Goal: Task Accomplishment & Management: Manage account settings

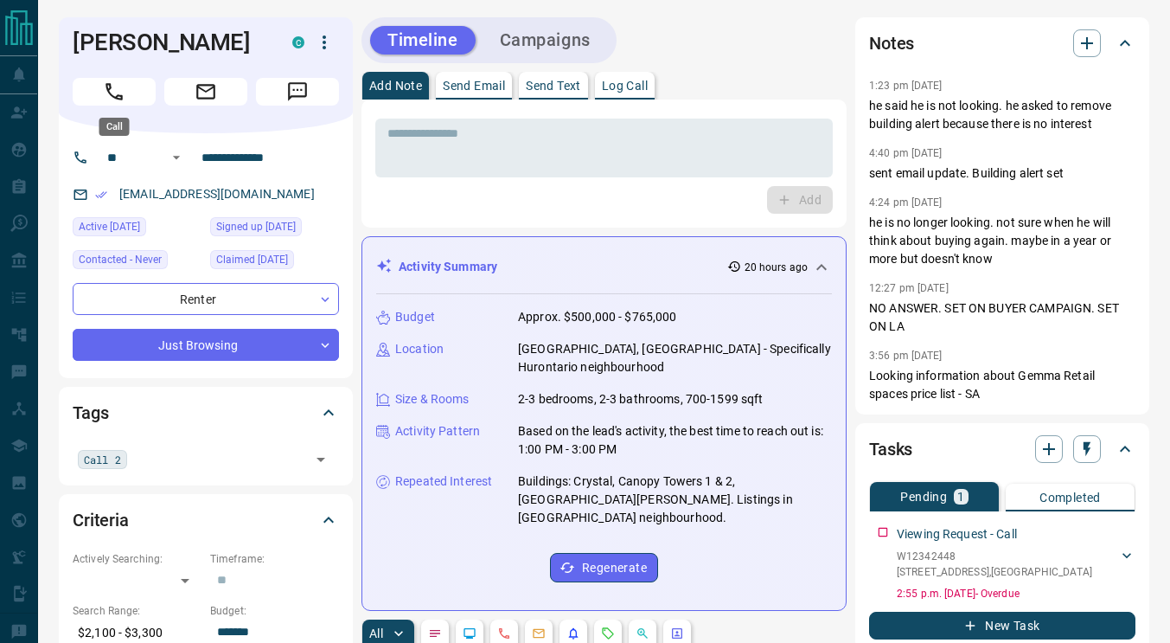
click at [118, 97] on icon "Call" at bounding box center [114, 91] width 22 height 22
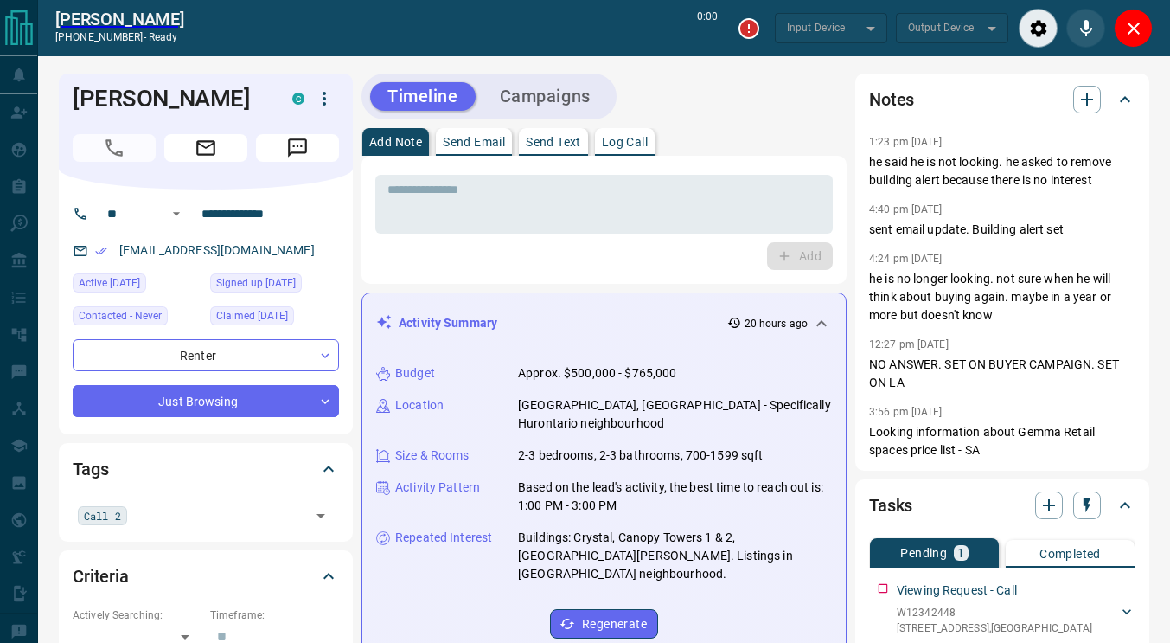
type input "*******"
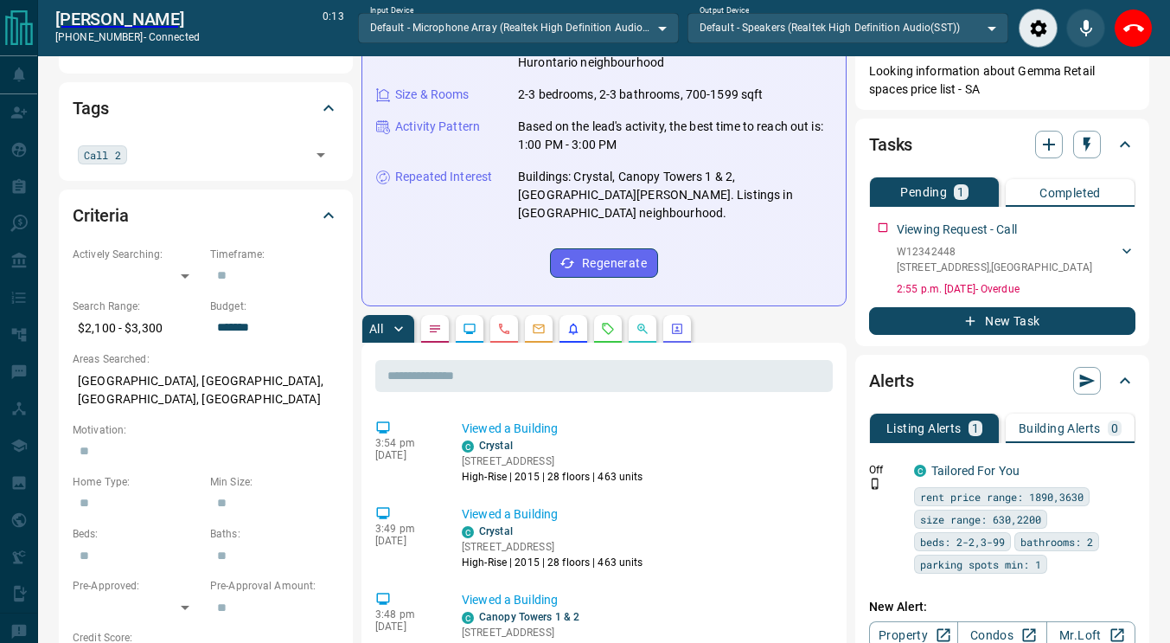
scroll to position [362, 0]
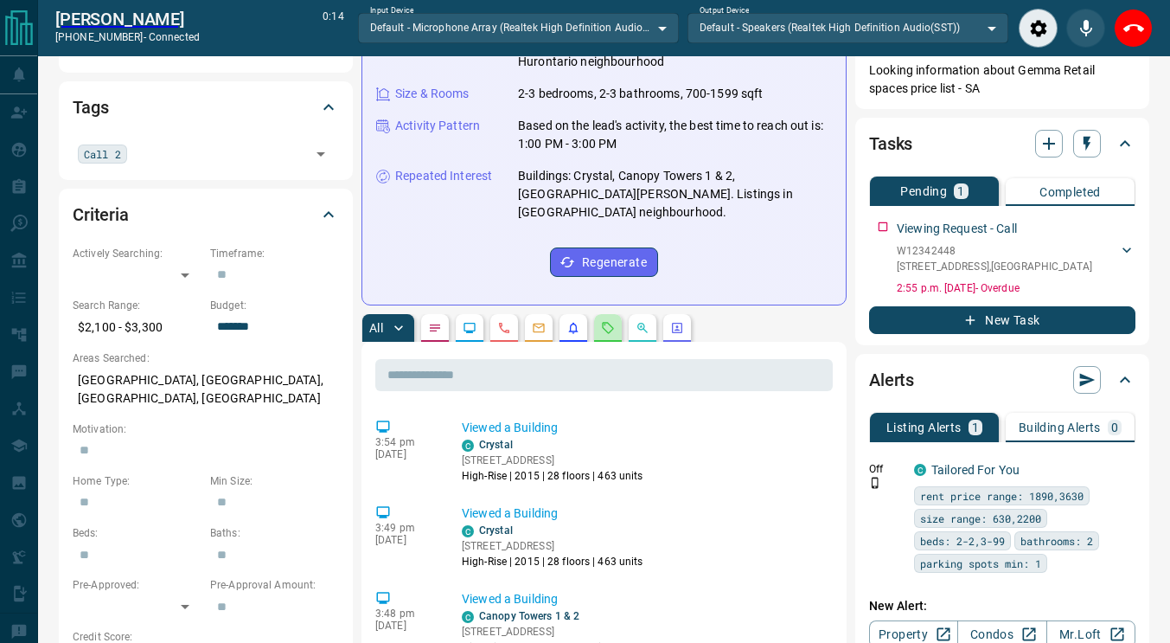
click at [611, 321] on icon "Requests" at bounding box center [608, 328] width 14 height 14
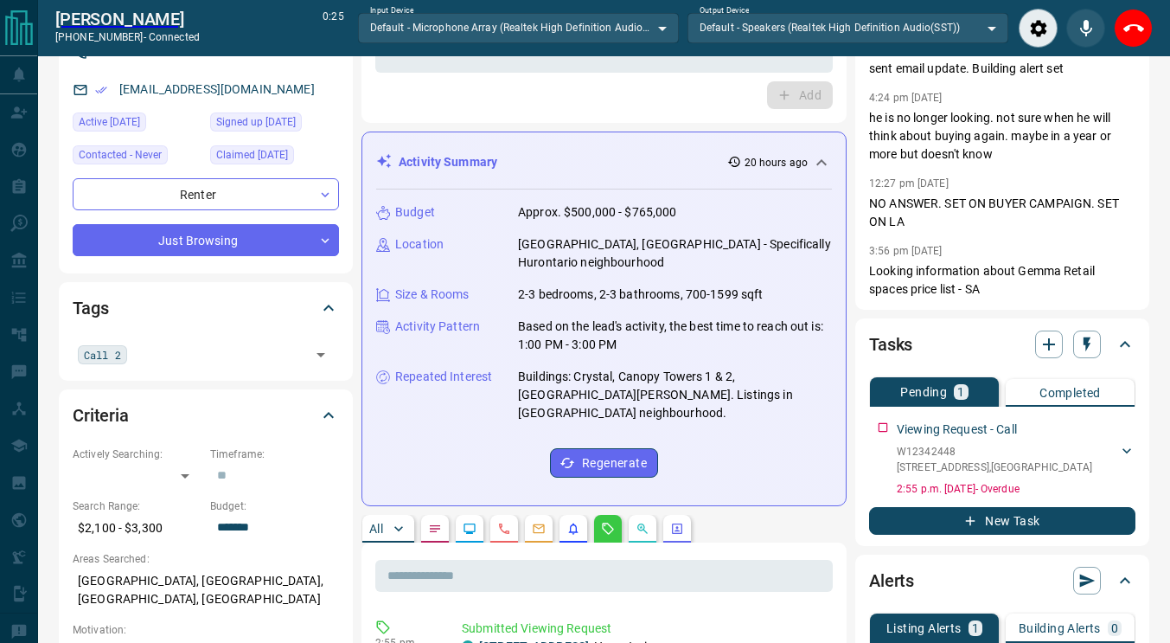
scroll to position [0, 0]
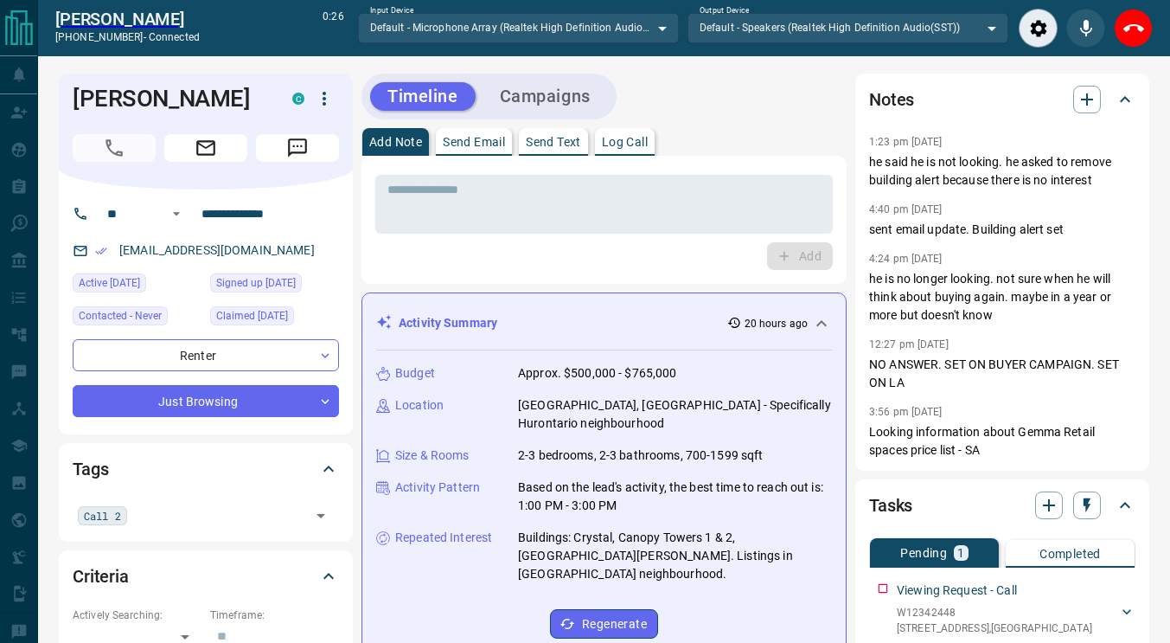
click at [1133, 31] on icon "End Call" at bounding box center [1133, 28] width 21 height 21
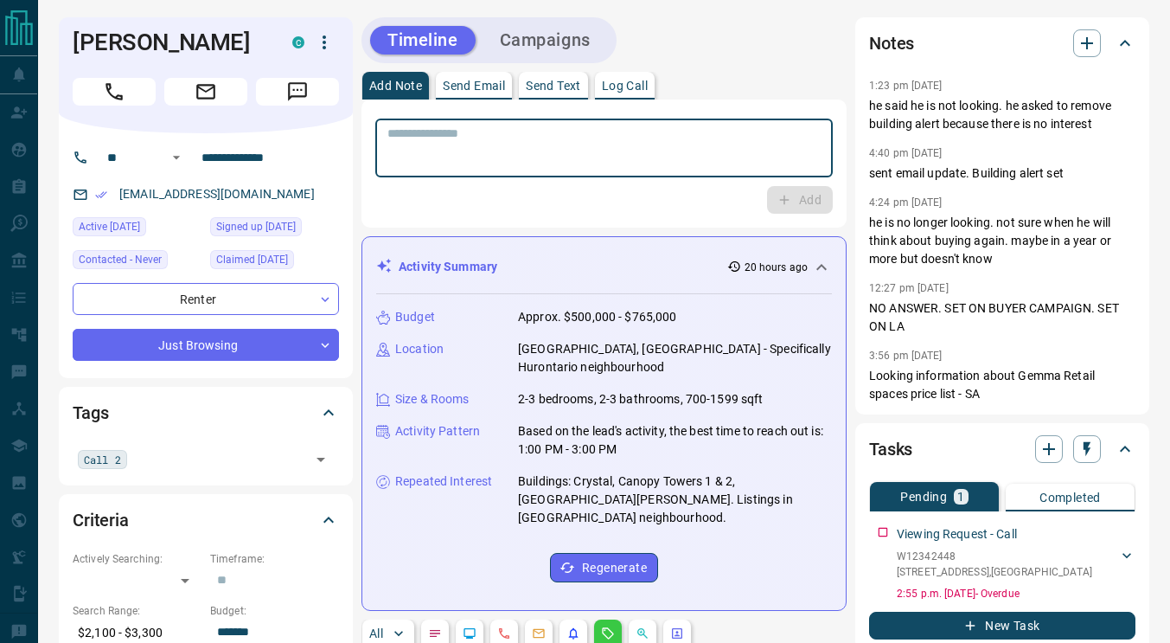
click at [586, 137] on textarea at bounding box center [603, 148] width 433 height 44
type textarea "**********"
click at [803, 203] on button "Add" at bounding box center [800, 200] width 66 height 28
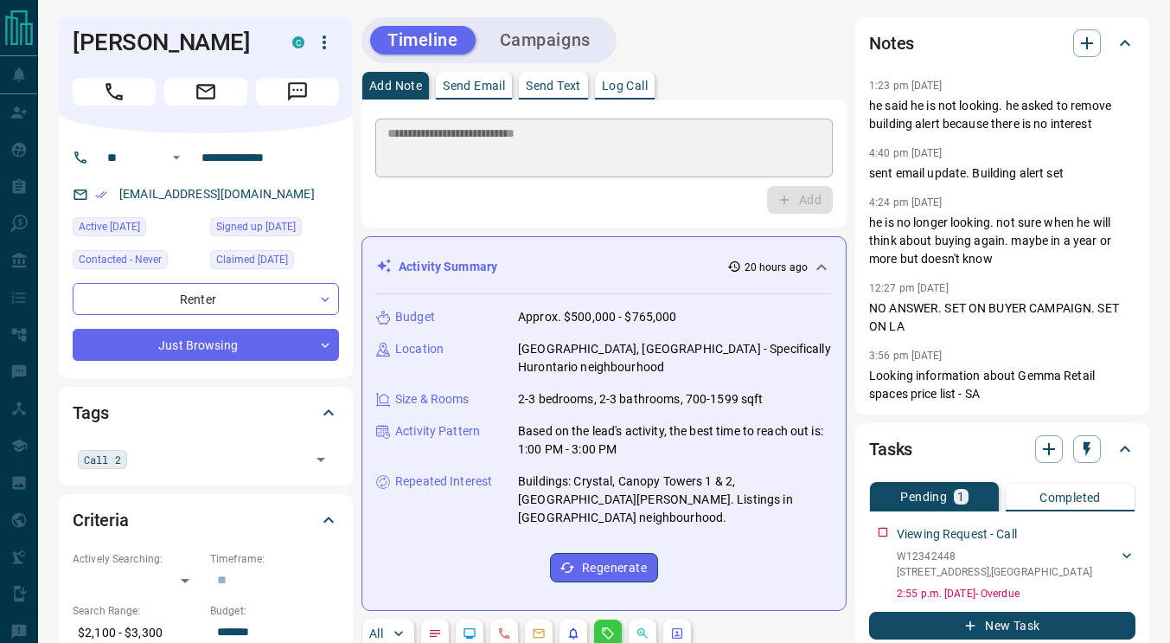
click at [779, 80] on div "Add Note Send Email Send Text Log Call" at bounding box center [604, 86] width 485 height 28
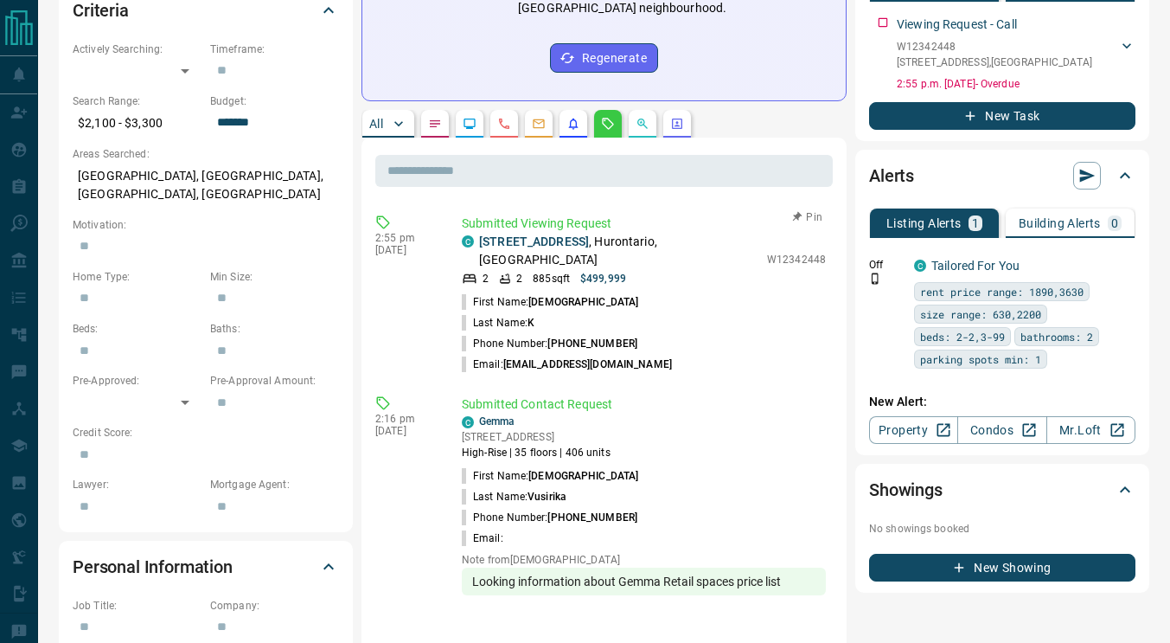
scroll to position [508, 0]
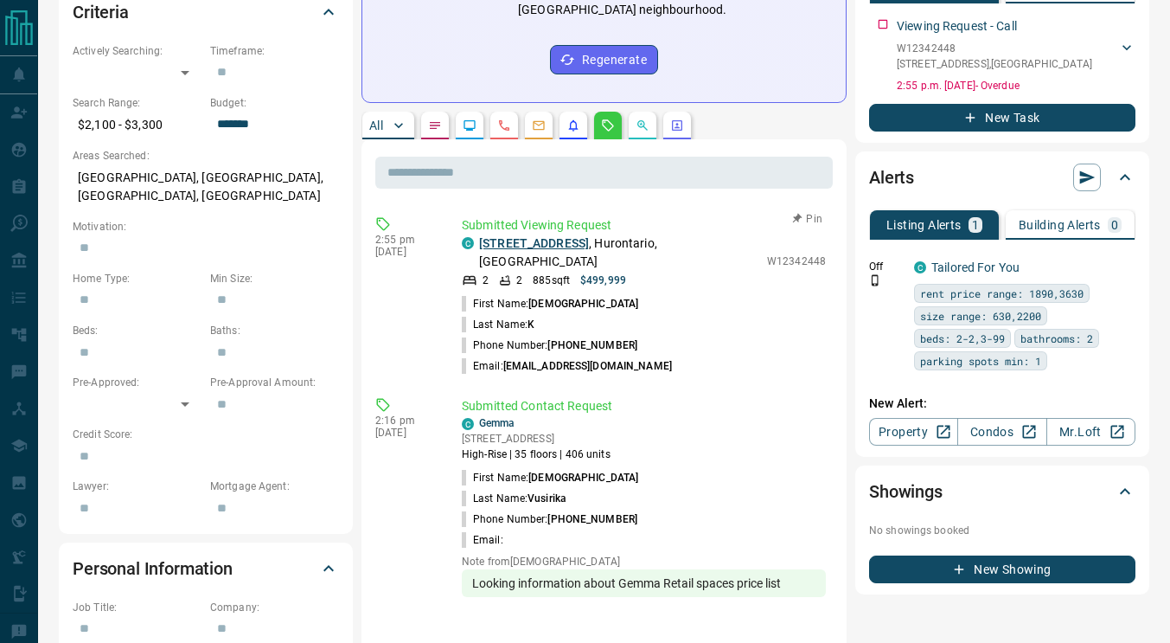
click at [522, 236] on link "[STREET_ADDRESS]" at bounding box center [534, 243] width 110 height 14
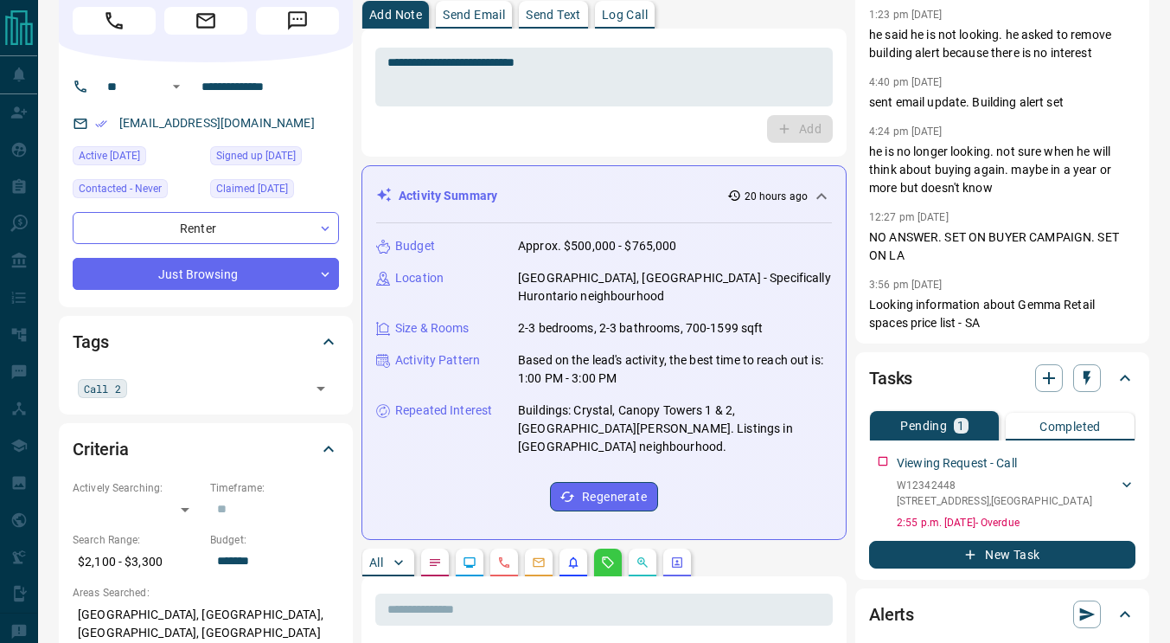
scroll to position [72, 0]
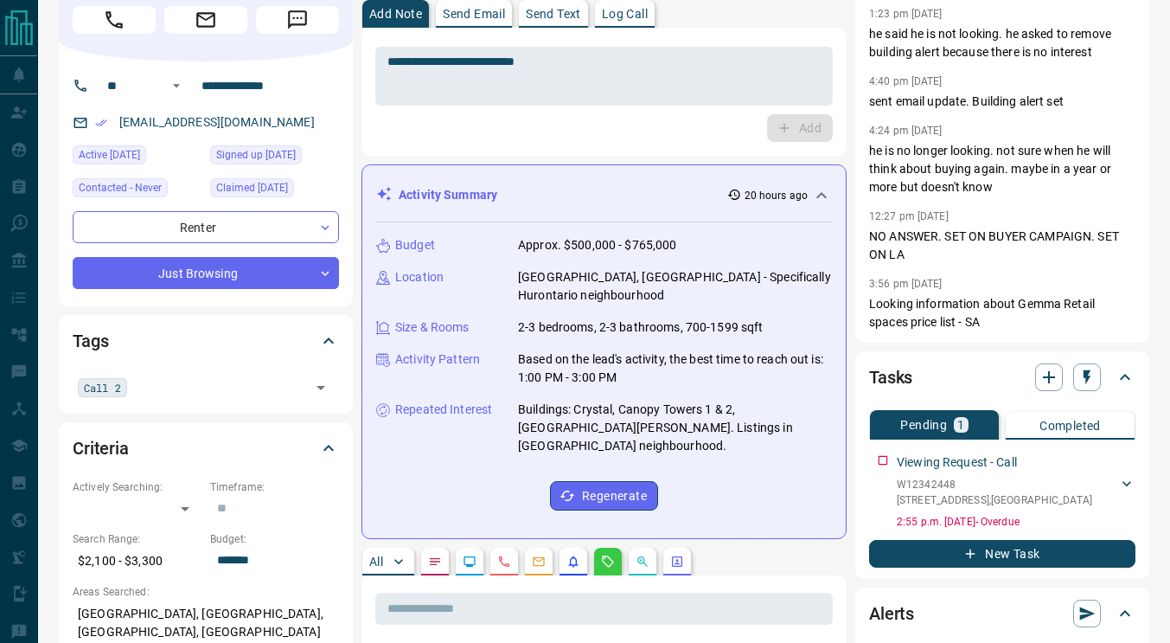
click at [1002, 555] on button "New Task" at bounding box center [1002, 554] width 266 height 28
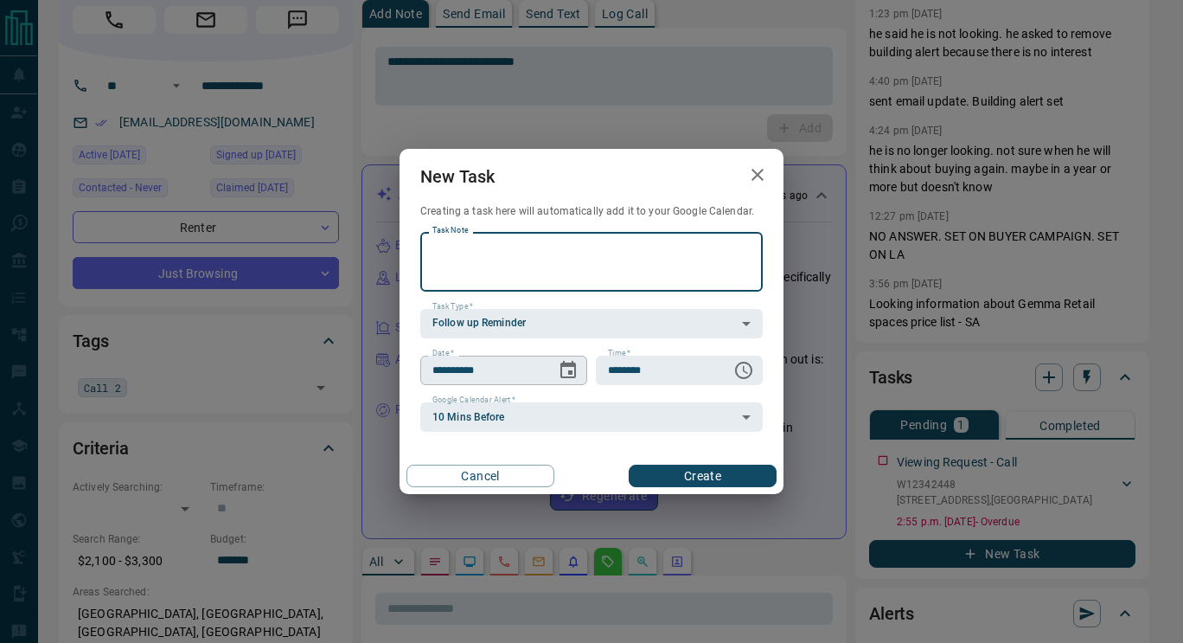
click at [567, 369] on icon "Choose date, selected date is Aug 19, 2025" at bounding box center [568, 370] width 21 height 21
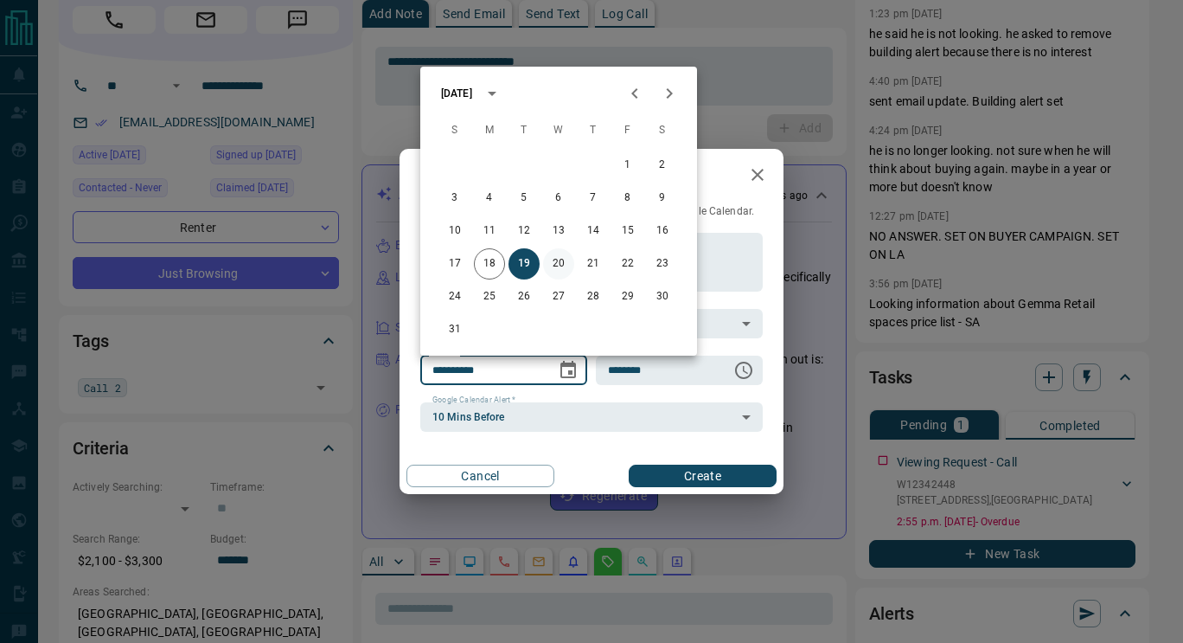
click at [547, 265] on button "20" at bounding box center [558, 263] width 31 height 31
type input "**********"
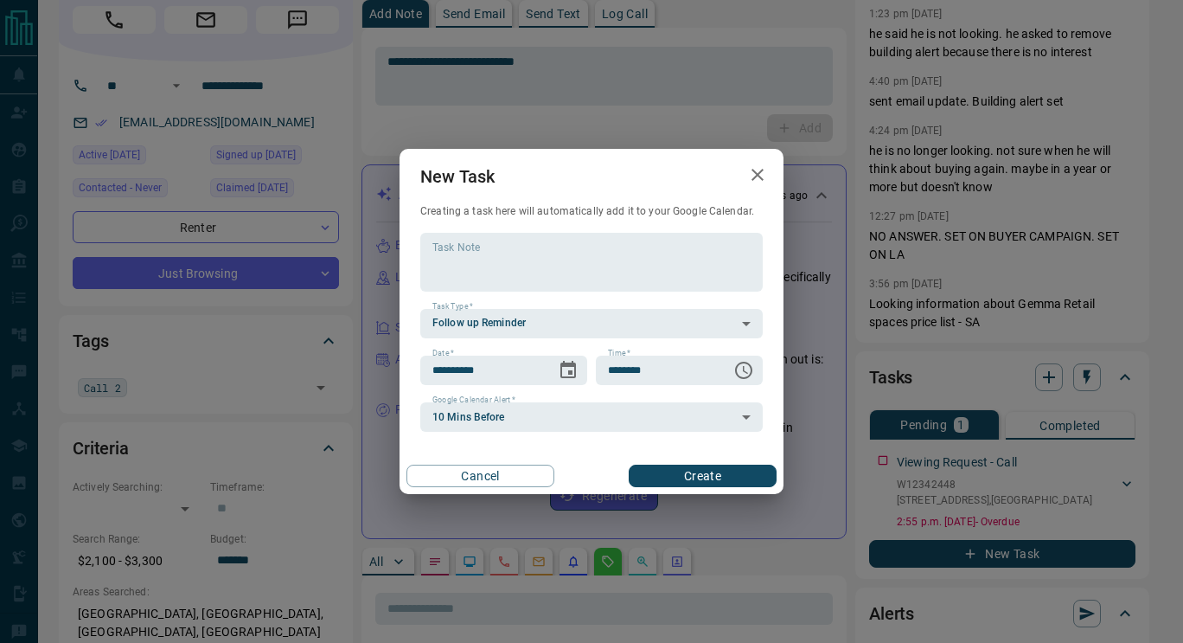
click at [708, 481] on button "Create" at bounding box center [703, 475] width 148 height 22
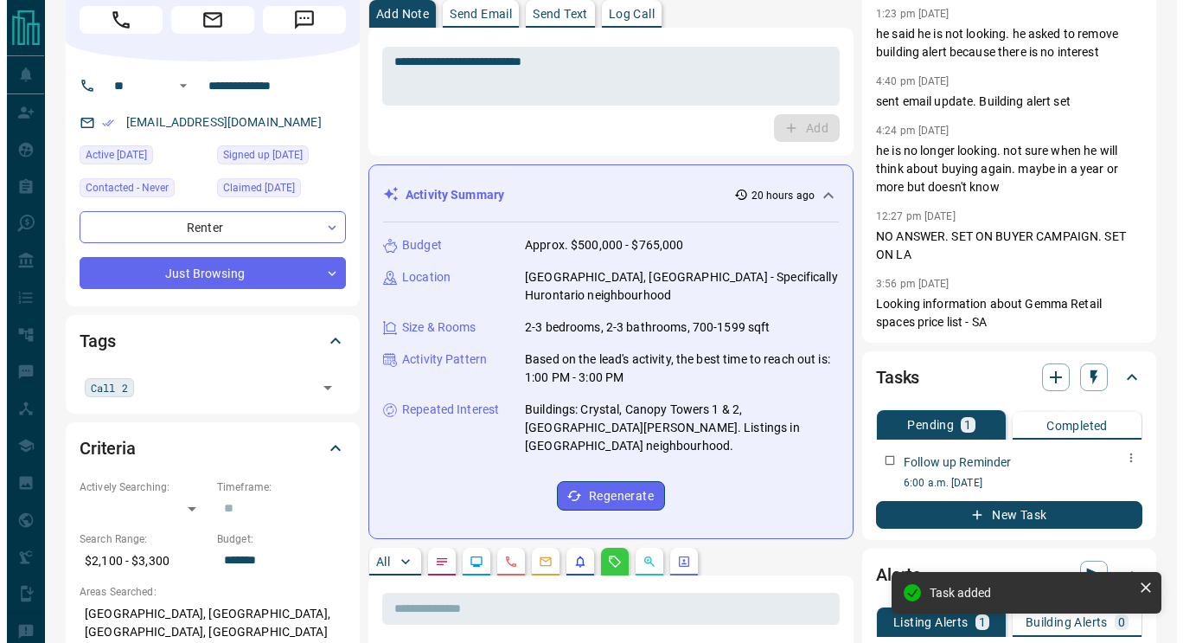
scroll to position [0, 0]
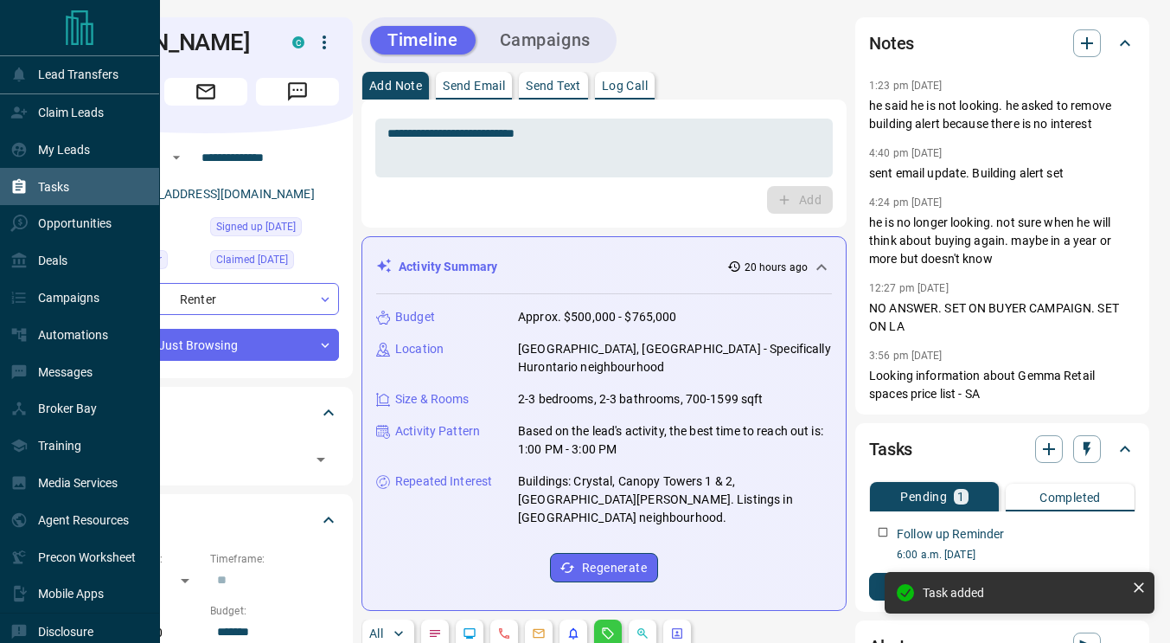
click at [48, 198] on div "Tasks" at bounding box center [39, 186] width 59 height 29
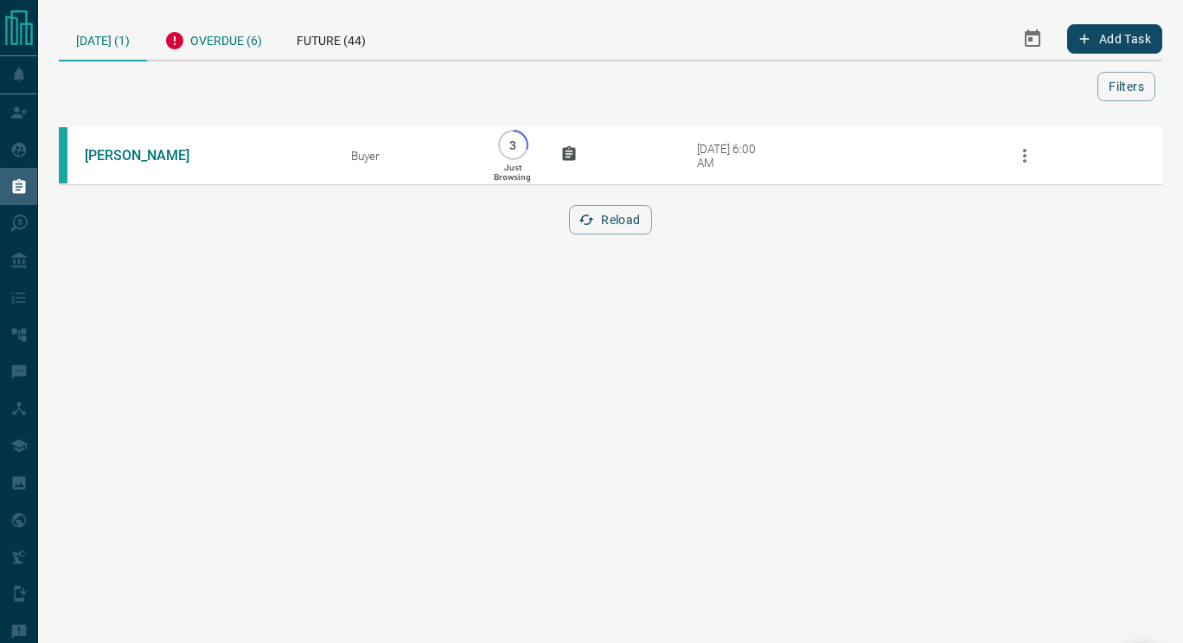
click at [234, 49] on div "Overdue (6)" at bounding box center [213, 38] width 132 height 42
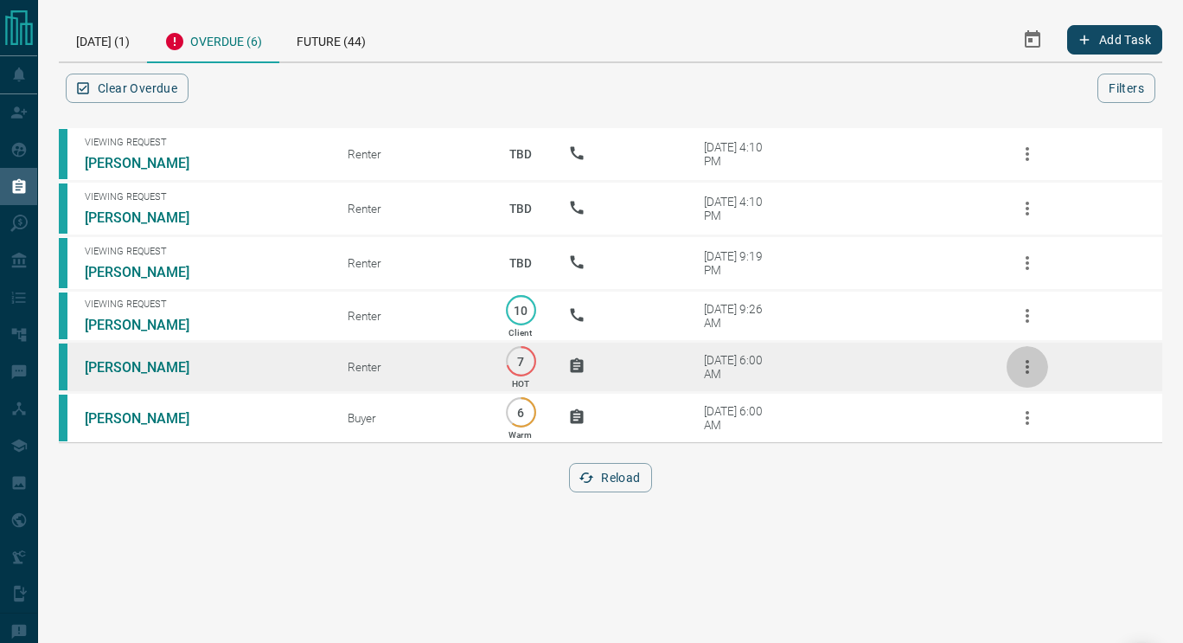
click at [1027, 374] on icon "button" at bounding box center [1027, 367] width 3 height 14
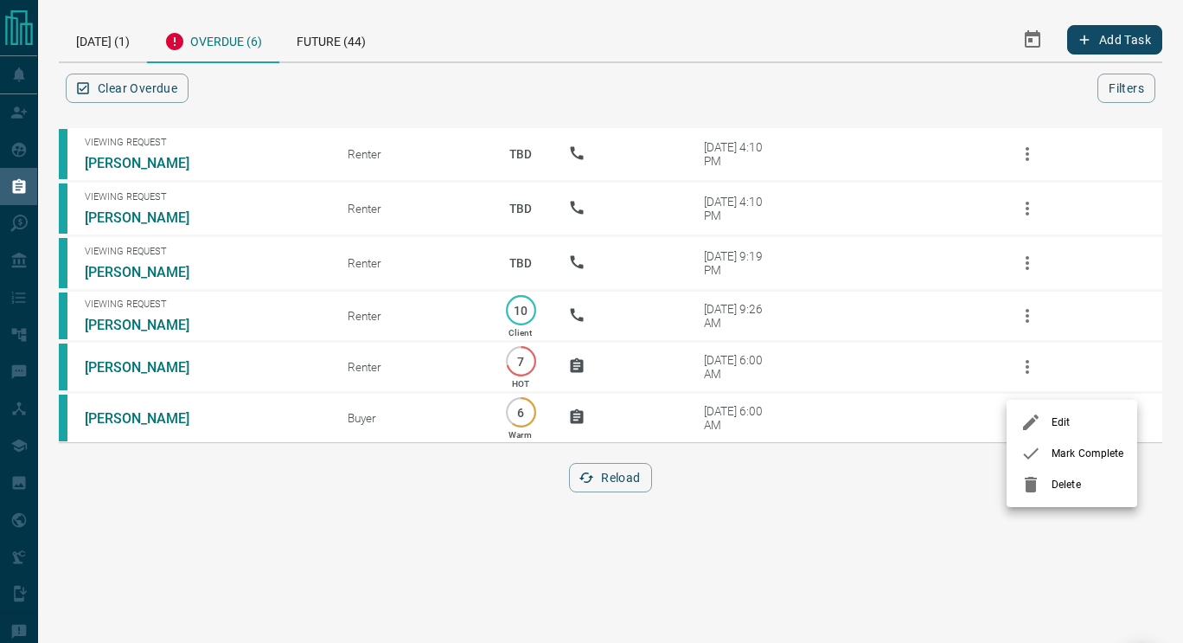
click at [1069, 453] on span "Mark Complete" at bounding box center [1088, 453] width 72 height 16
